Goal: Task Accomplishment & Management: Manage account settings

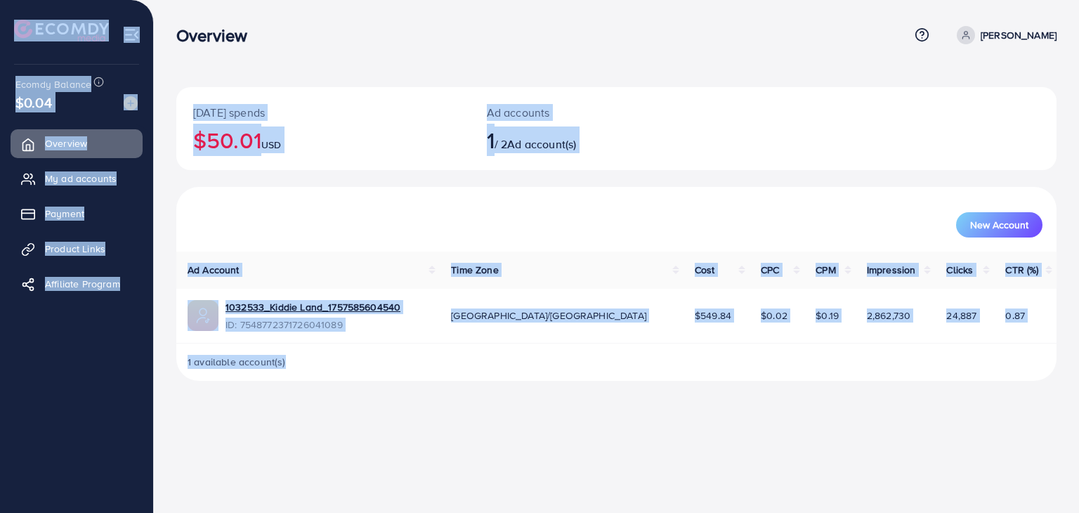
drag, startPoint x: 8, startPoint y: 18, endPoint x: 1066, endPoint y: 381, distance: 1118.6
click at [1066, 381] on div "Overview Help Center Contact Support Plans and Pricing Term and policy About Us…" at bounding box center [539, 201] width 1079 height 403
click at [599, 461] on div "Overview Help Center Contact Support Plans and Pricing Term and policy About Us…" at bounding box center [539, 256] width 1079 height 513
drag, startPoint x: 1, startPoint y: 26, endPoint x: 751, endPoint y: 415, distance: 844.4
click at [751, 415] on div "Overview Help Center Contact Support Plans and Pricing Term and policy About Us…" at bounding box center [539, 256] width 1079 height 513
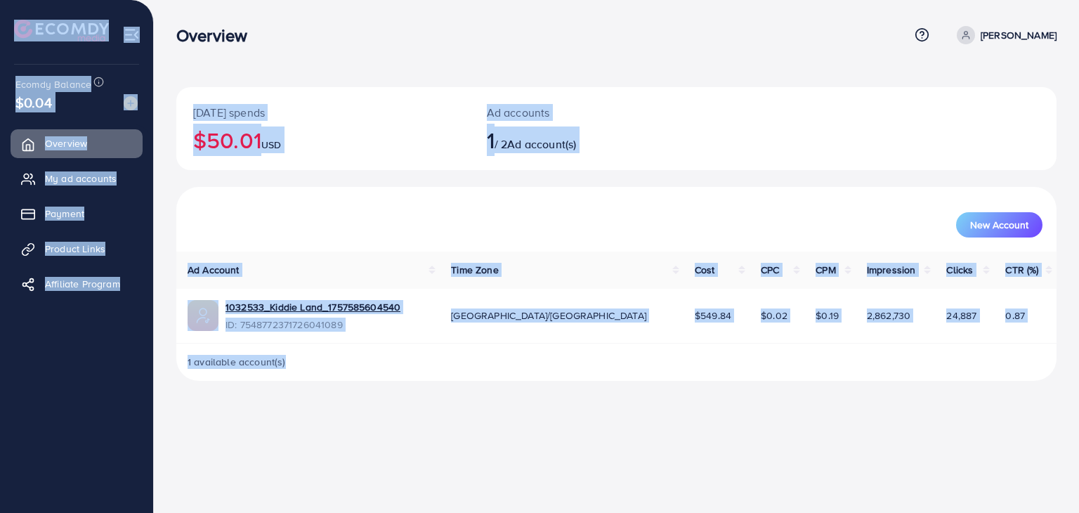
click at [751, 415] on div "Overview Help Center Contact Support Plans and Pricing Term and policy About Us…" at bounding box center [539, 256] width 1079 height 513
drag, startPoint x: 3, startPoint y: 25, endPoint x: 742, endPoint y: 383, distance: 822.1
click at [741, 383] on div "Overview Help Center Contact Support Plans and Pricing Term and policy About Us…" at bounding box center [539, 201] width 1079 height 403
click at [747, 393] on div "[DATE] spends $50.01 USD Ad accounts 1 / 2 Ad account(s) New Account Ad Account…" at bounding box center [616, 201] width 925 height 403
drag, startPoint x: 5, startPoint y: 22, endPoint x: 624, endPoint y: 388, distance: 719.5
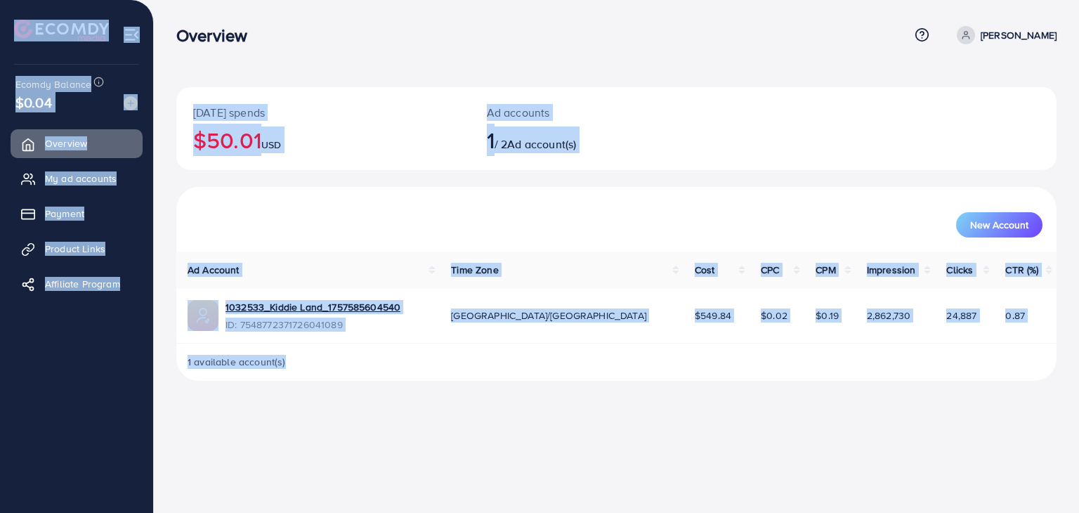
click at [624, 388] on div "Overview Help Center Contact Support Plans and Pricing Term and policy About Us…" at bounding box center [539, 201] width 1079 height 403
click at [351, 65] on div "[DATE] spends $50.01 USD Ad accounts 1 / 2 Ad account(s) New Account Ad Account…" at bounding box center [616, 201] width 925 height 403
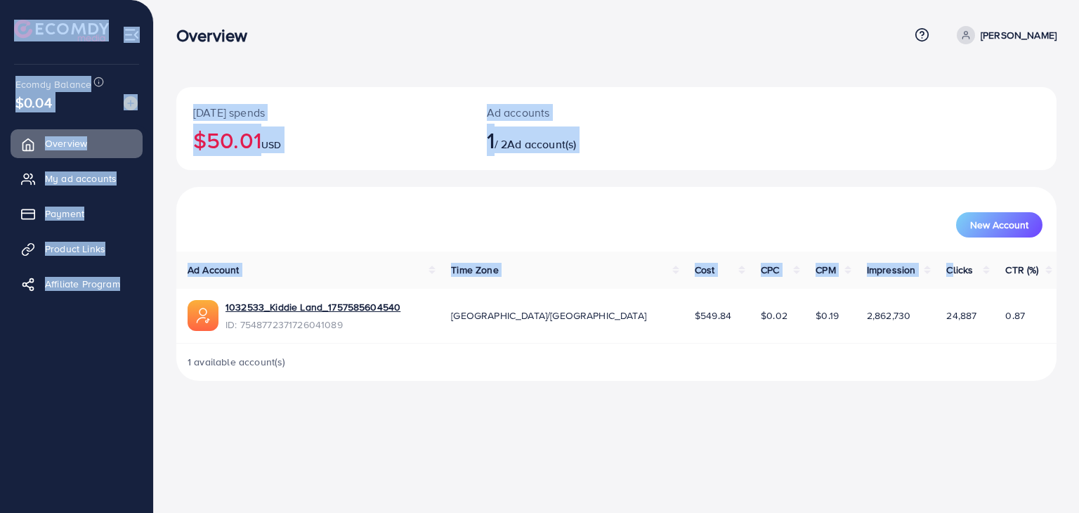
drag, startPoint x: 3, startPoint y: 18, endPoint x: 796, endPoint y: 351, distance: 860.3
click at [922, 282] on div "Overview Help Center Contact Support Plans and Pricing Term and policy About Us…" at bounding box center [539, 201] width 1079 height 403
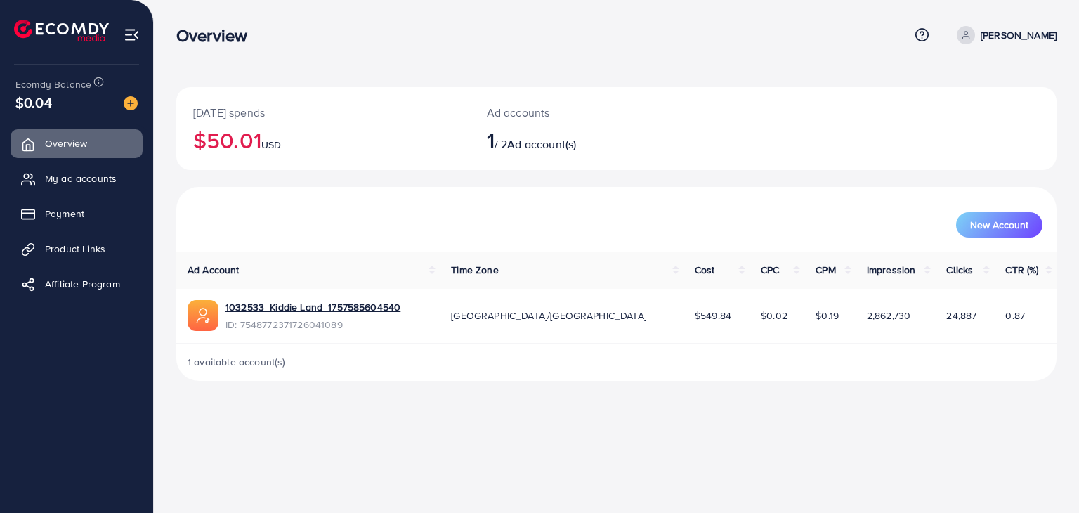
click at [696, 394] on div "[DATE] spends $50.01 USD Ad accounts 1 / 2 Ad account(s) New Account Ad Account…" at bounding box center [616, 201] width 925 height 403
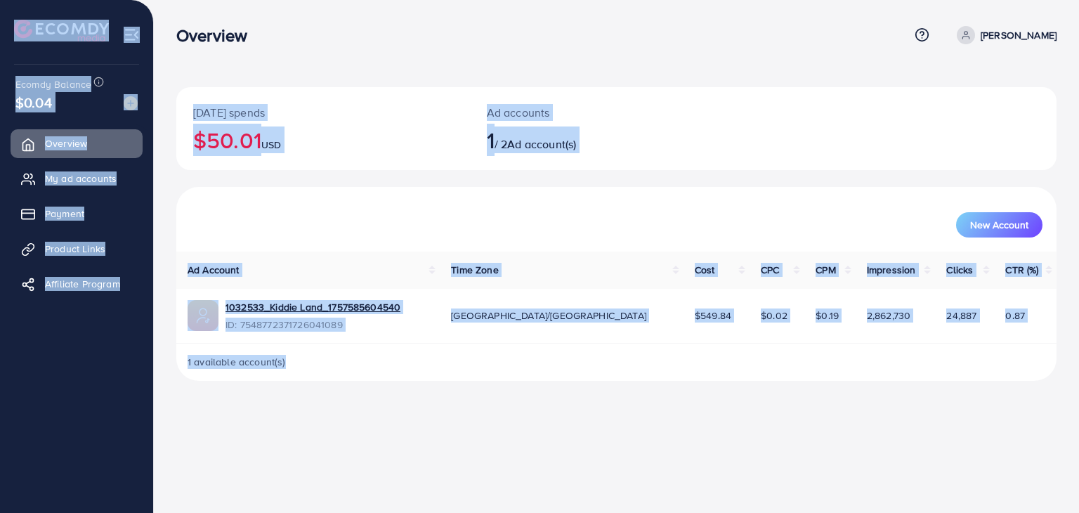
drag, startPoint x: 3, startPoint y: 20, endPoint x: 1030, endPoint y: 360, distance: 1081.7
click at [1030, 360] on div "Overview Help Center Contact Support Plans and Pricing Term and policy About Us…" at bounding box center [539, 201] width 1079 height 403
click at [551, 422] on div "Overview Help Center Contact Support Plans and Pricing Term and policy About Us…" at bounding box center [539, 256] width 1079 height 513
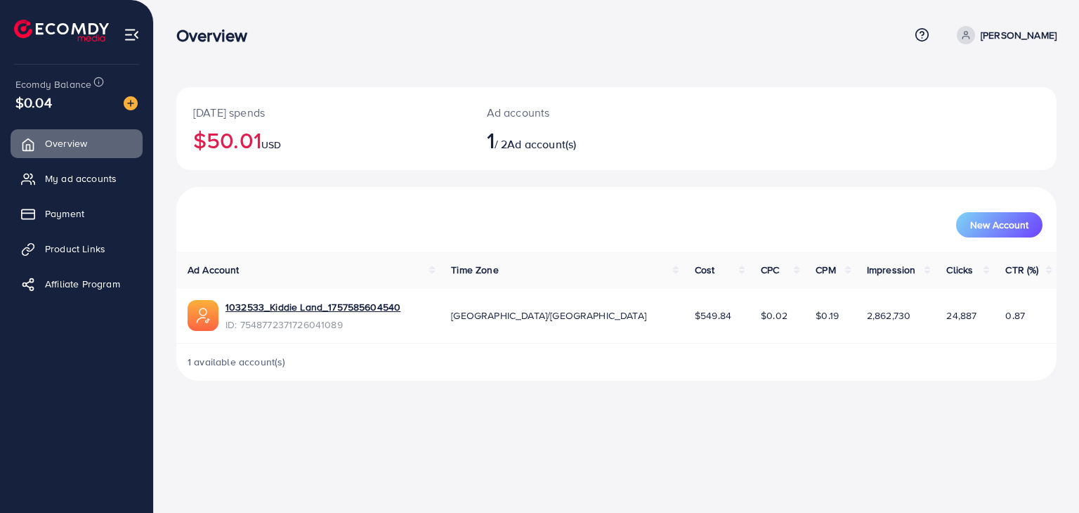
drag, startPoint x: 0, startPoint y: 18, endPoint x: 1028, endPoint y: 84, distance: 1030.4
click at [1028, 84] on div "Overview Help Center Contact Support Plans and Pricing Term and policy About Us…" at bounding box center [539, 201] width 1079 height 403
click at [997, 72] on div "[DATE] spends $50.01 USD Ad accounts 1 / 2 Ad account(s) New Account Ad Account…" at bounding box center [616, 201] width 925 height 403
drag, startPoint x: 1078, startPoint y: 37, endPoint x: 1, endPoint y: 456, distance: 1155.5
click at [1, 403] on div "Overview Help Center Contact Support Plans and Pricing Term and policy About Us…" at bounding box center [539, 201] width 1079 height 403
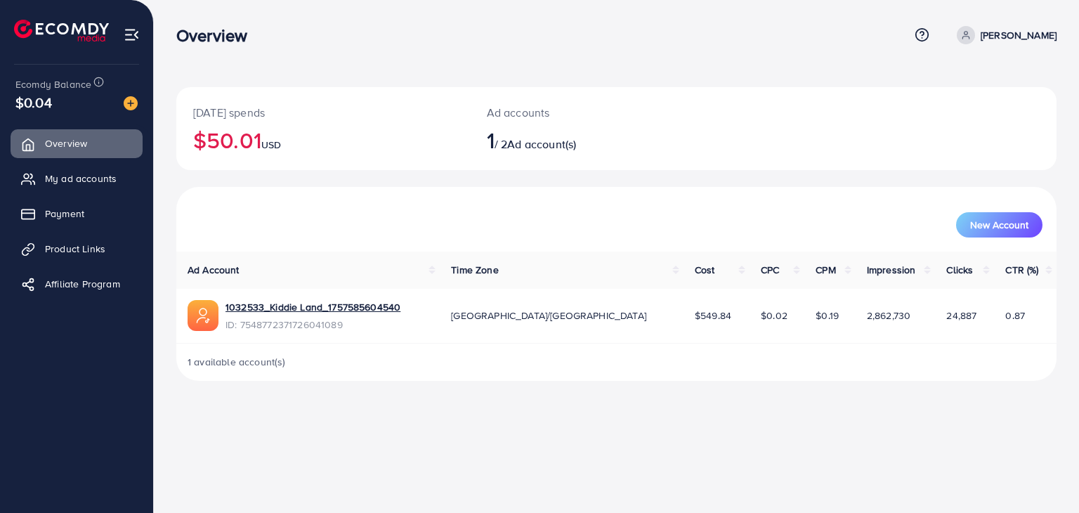
click at [340, 439] on div "Overview Help Center Contact Support Plans and Pricing Term and policy About Us…" at bounding box center [539, 256] width 1079 height 513
click at [55, 173] on span "My ad accounts" at bounding box center [84, 178] width 72 height 14
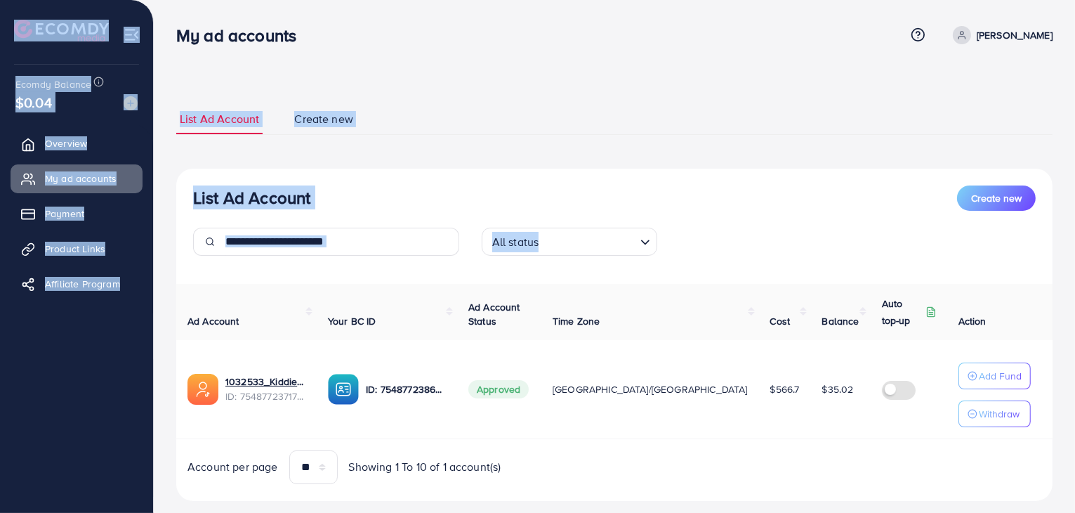
drag, startPoint x: 0, startPoint y: 27, endPoint x: 1009, endPoint y: 435, distance: 1088.3
click at [1049, 437] on div "My ad accounts Help Center Contact Support Plans and Pricing Term and policy Ab…" at bounding box center [537, 270] width 1075 height 540
click at [526, 159] on div "List Ad Account Create new List Ad Account Create new All status Loading... Ad …" at bounding box center [614, 302] width 877 height 397
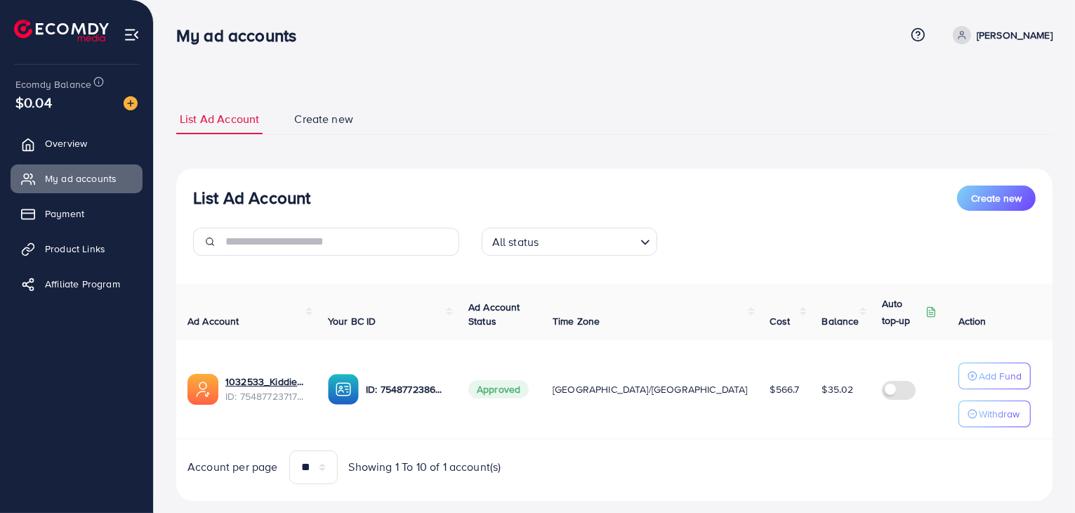
drag, startPoint x: 0, startPoint y: 20, endPoint x: 723, endPoint y: 516, distance: 876.5
click at [723, 512] on html "My ad accounts Help Center Contact Support Plans and Pricing Term and policy Ab…" at bounding box center [537, 256] width 1075 height 513
click at [722, 468] on div "Account per page ** ** ** *** Showing 1 To 10 of 1 account(s)" at bounding box center [614, 467] width 899 height 34
